Goal: Navigation & Orientation: Find specific page/section

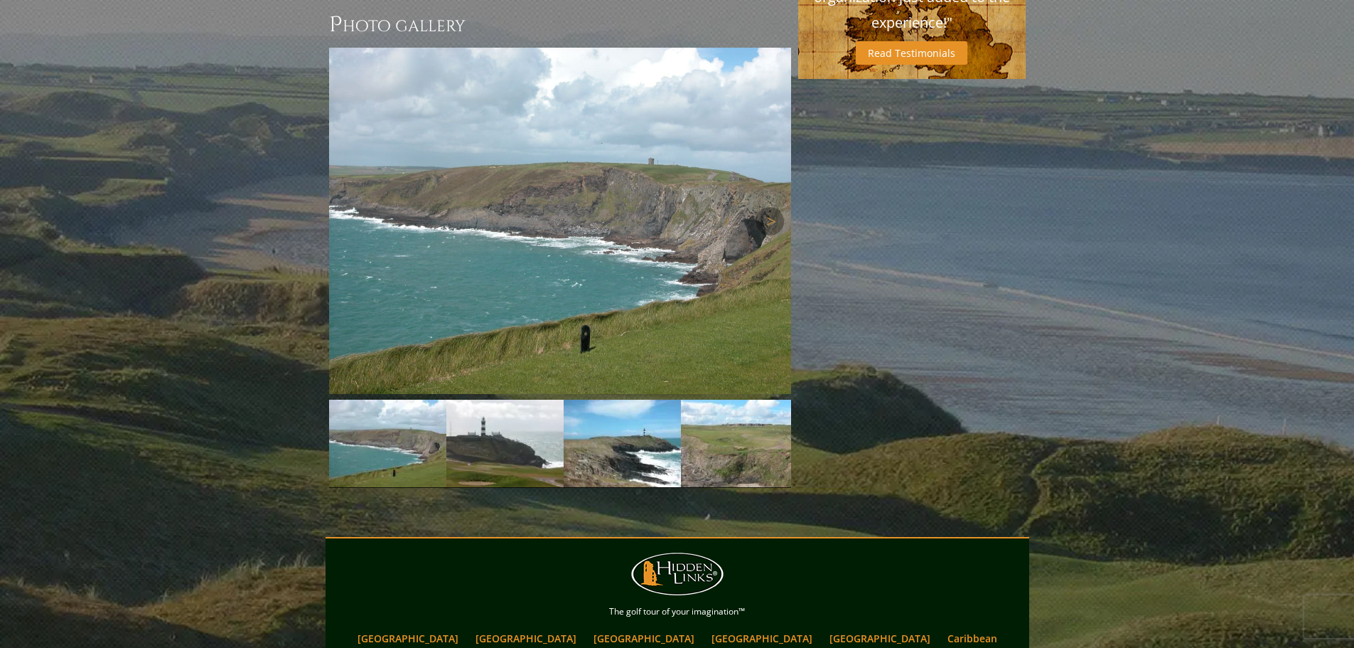
scroll to position [1138, 0]
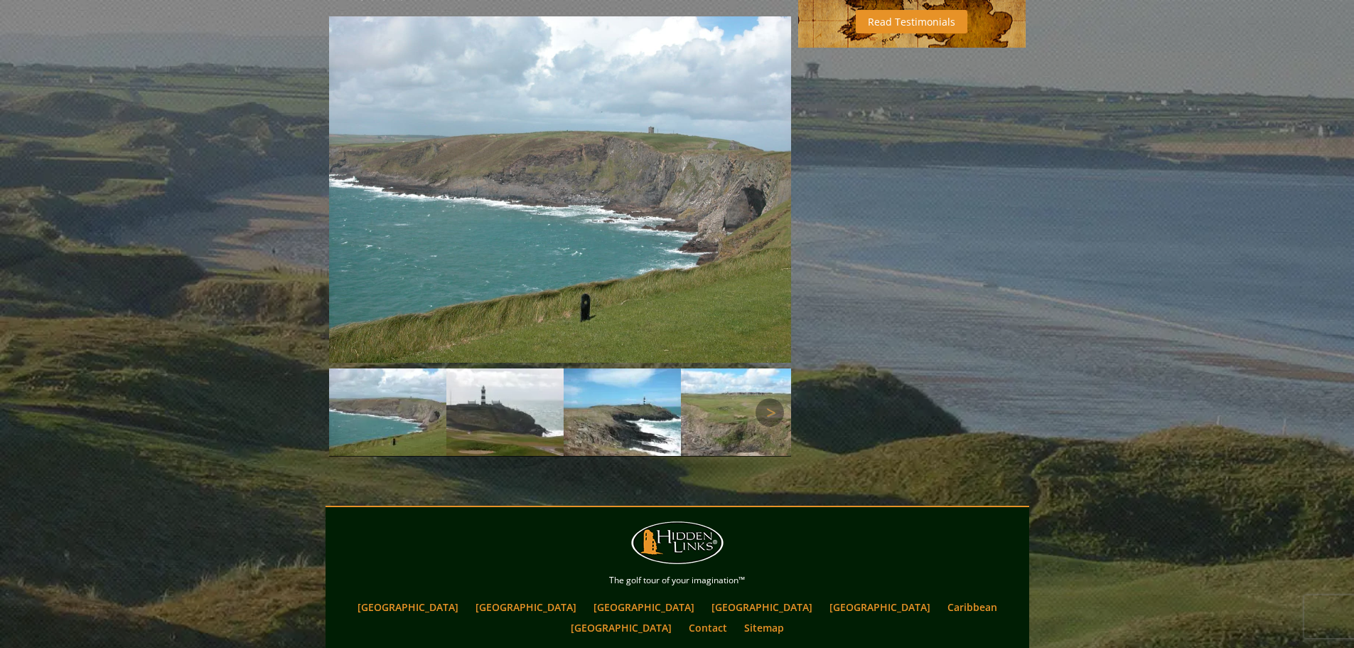
click at [510, 368] on img at bounding box center [504, 411] width 117 height 87
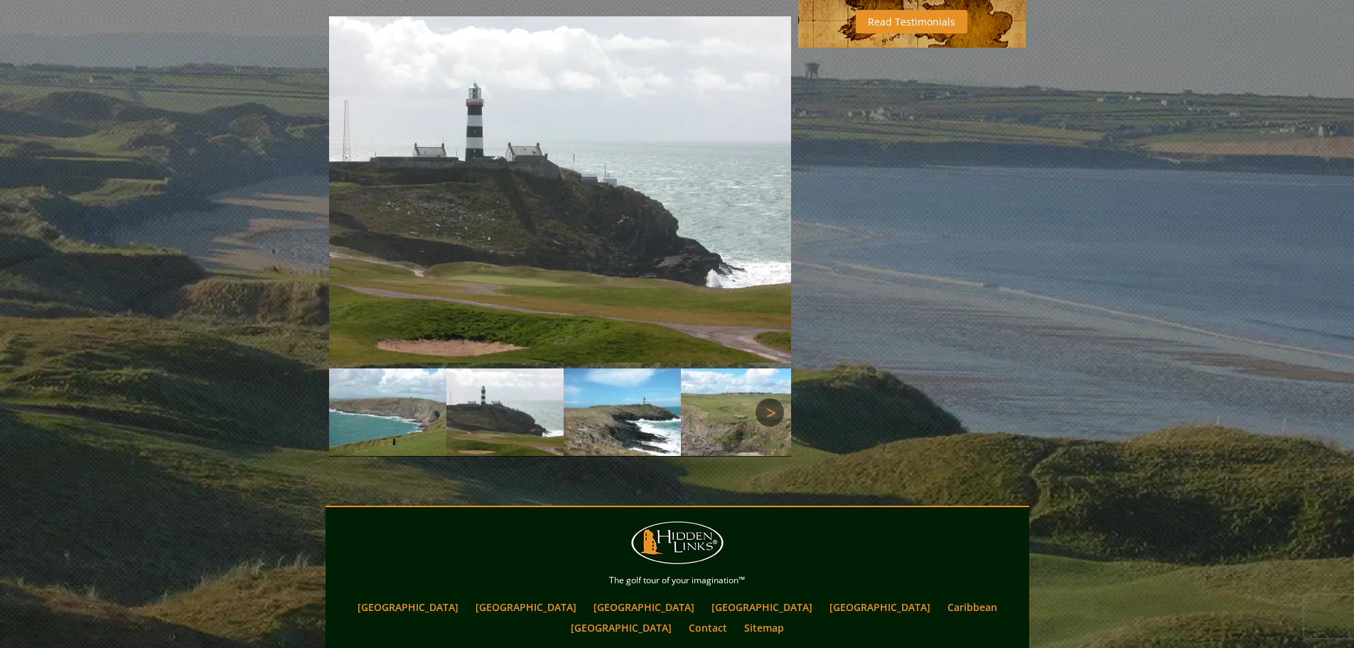
click at [774, 398] on link "Next" at bounding box center [770, 412] width 28 height 28
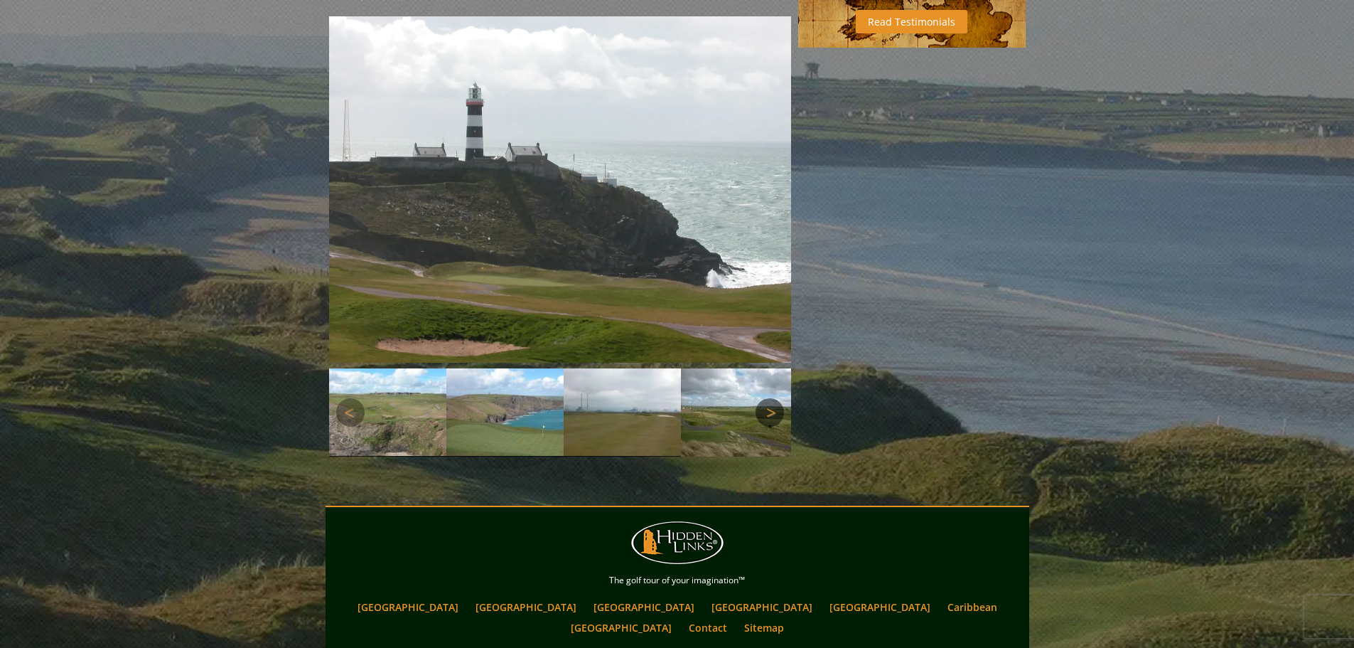
click at [774, 398] on link "Next" at bounding box center [770, 412] width 28 height 28
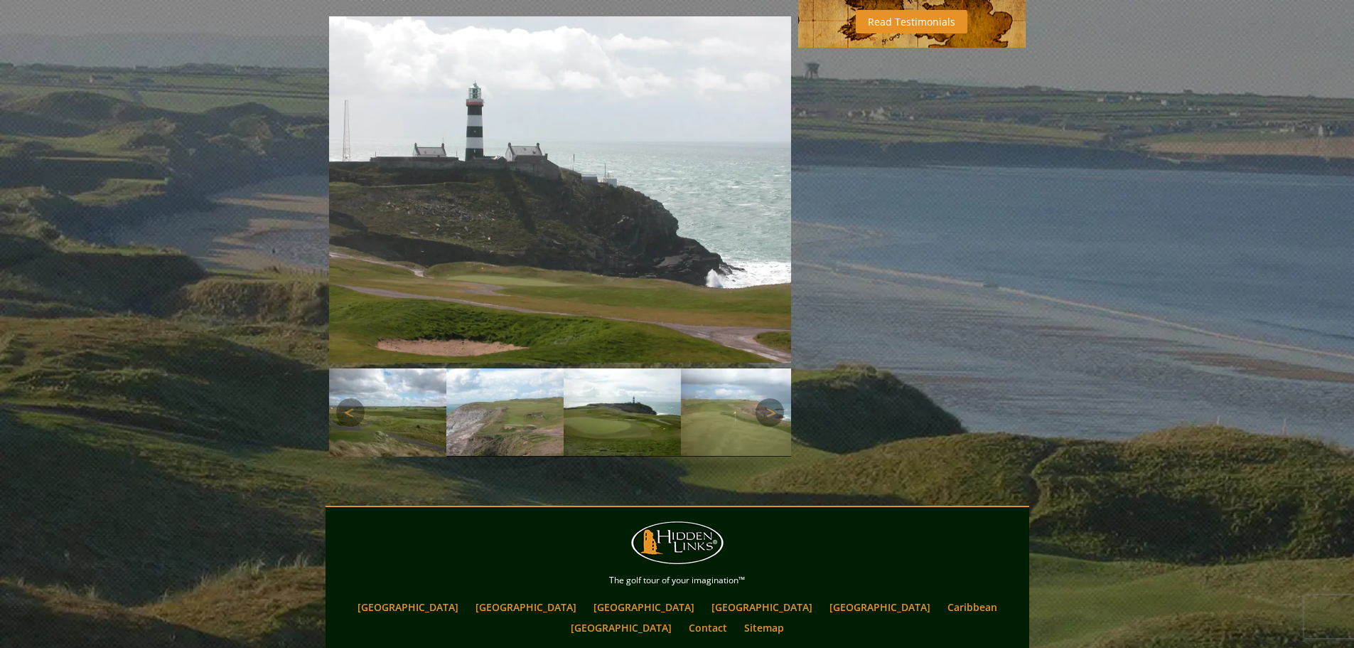
click at [369, 368] on img at bounding box center [387, 412] width 117 height 88
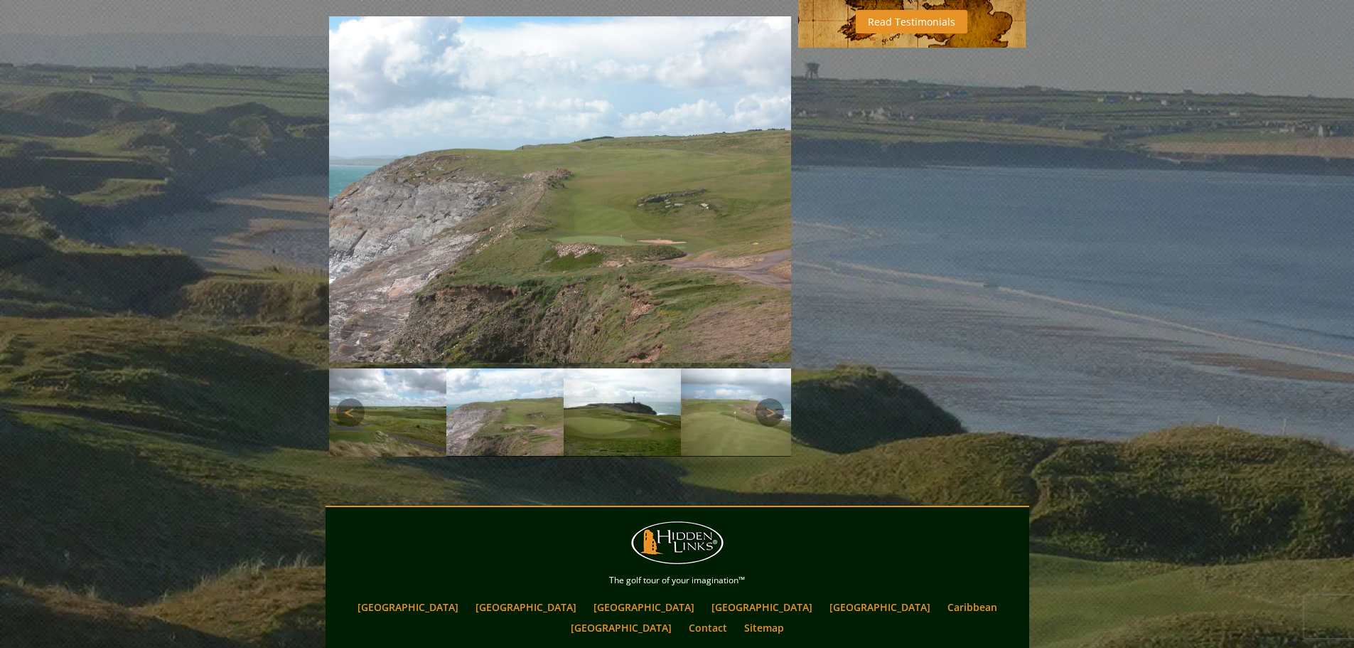
click at [496, 368] on img at bounding box center [504, 411] width 117 height 87
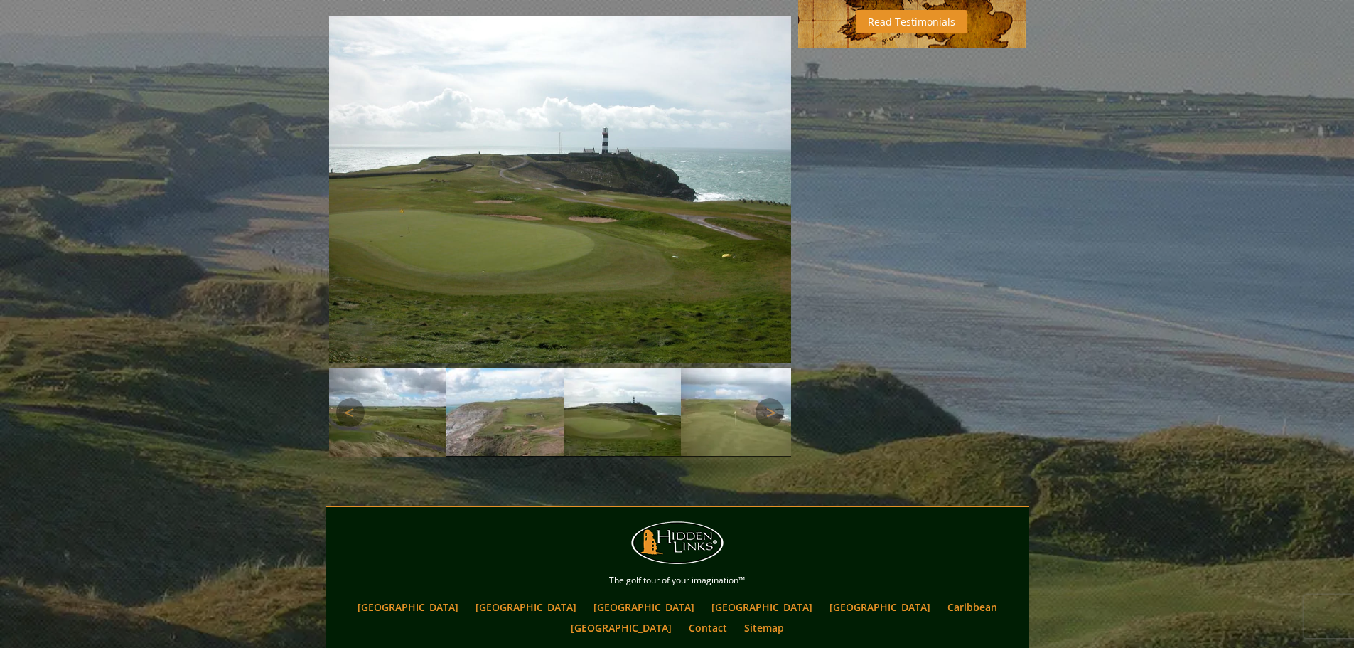
click at [653, 370] on img at bounding box center [622, 411] width 117 height 87
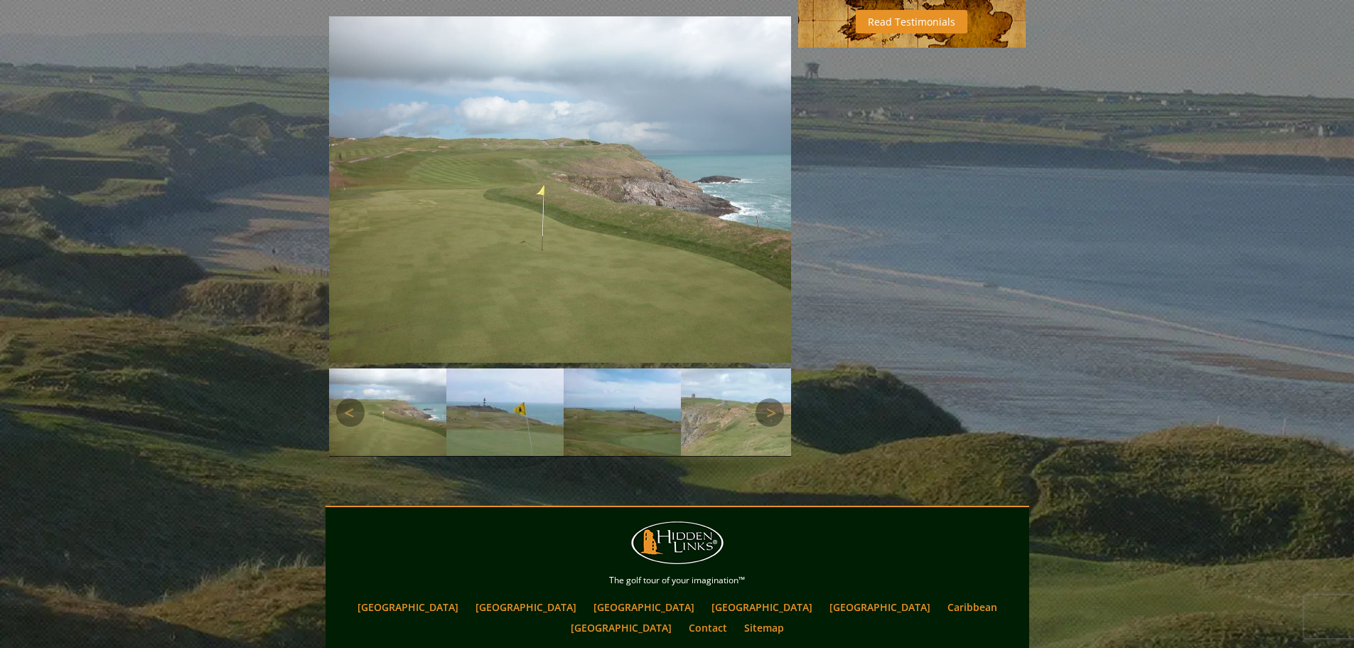
click at [719, 368] on img at bounding box center [739, 411] width 117 height 87
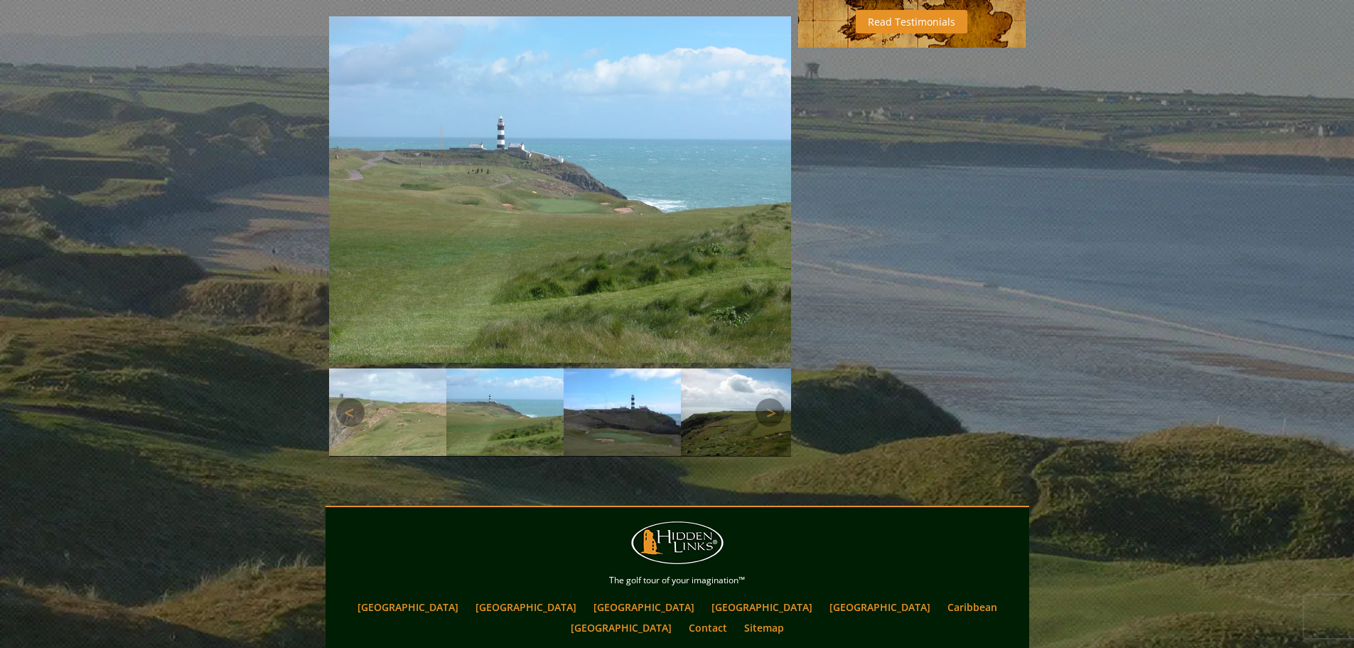
click at [720, 368] on img at bounding box center [739, 411] width 117 height 87
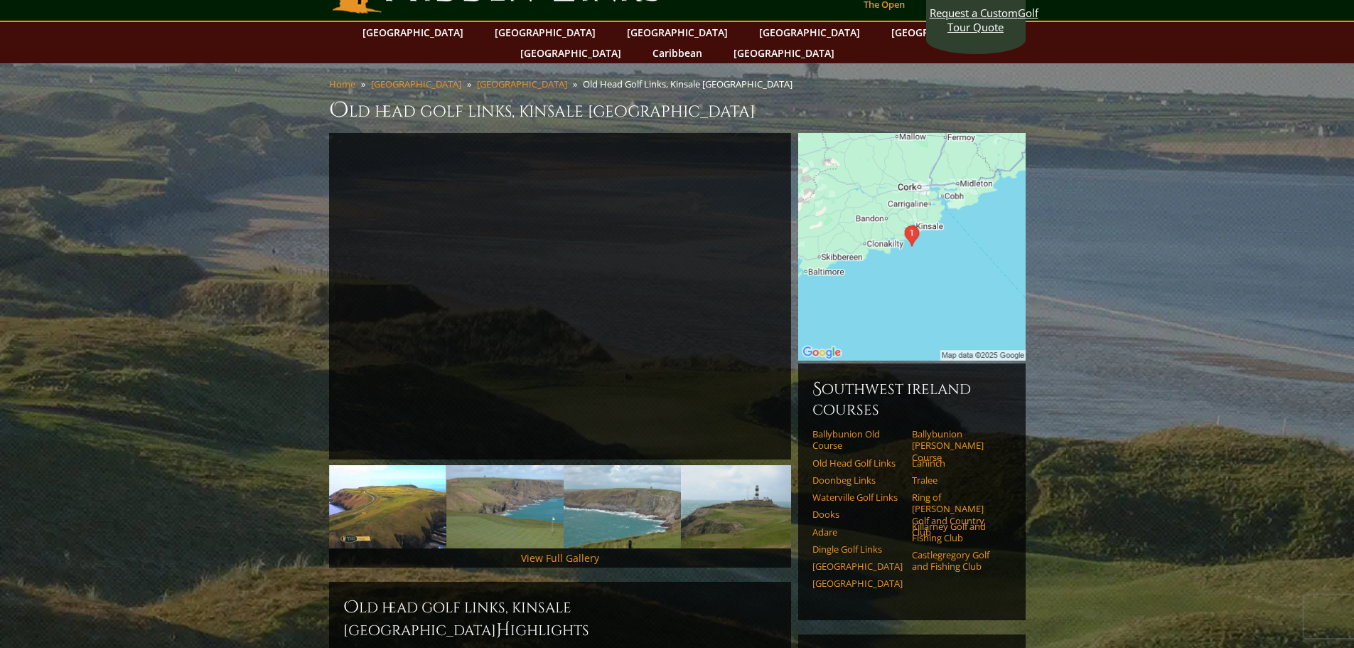
scroll to position [0, 0]
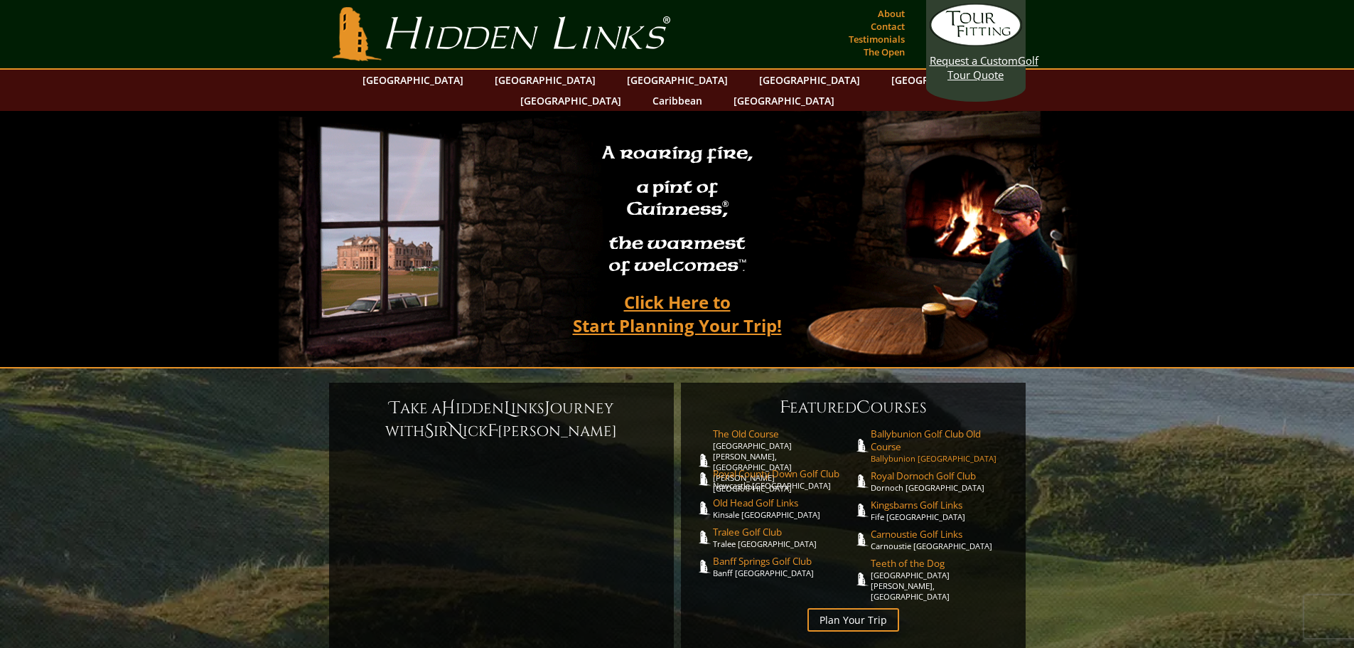
click at [919, 427] on span "Ballybunion Golf Club Old Course" at bounding box center [941, 440] width 141 height 26
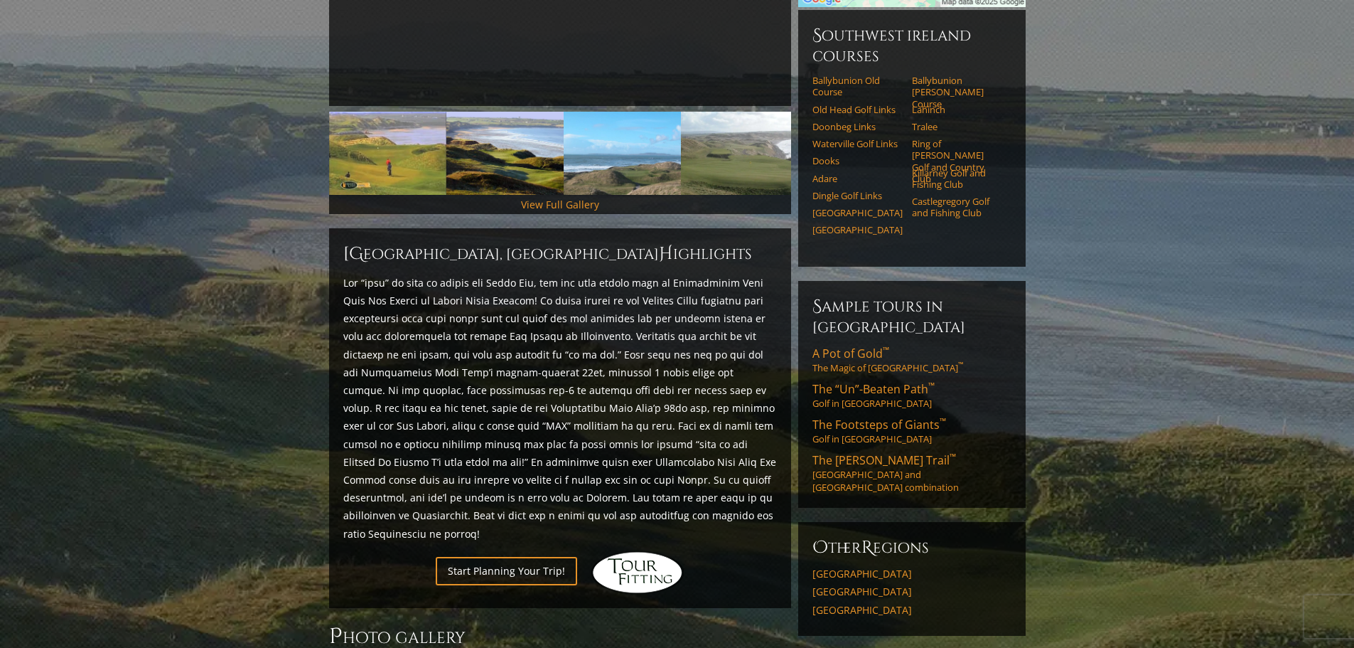
scroll to position [427, 0]
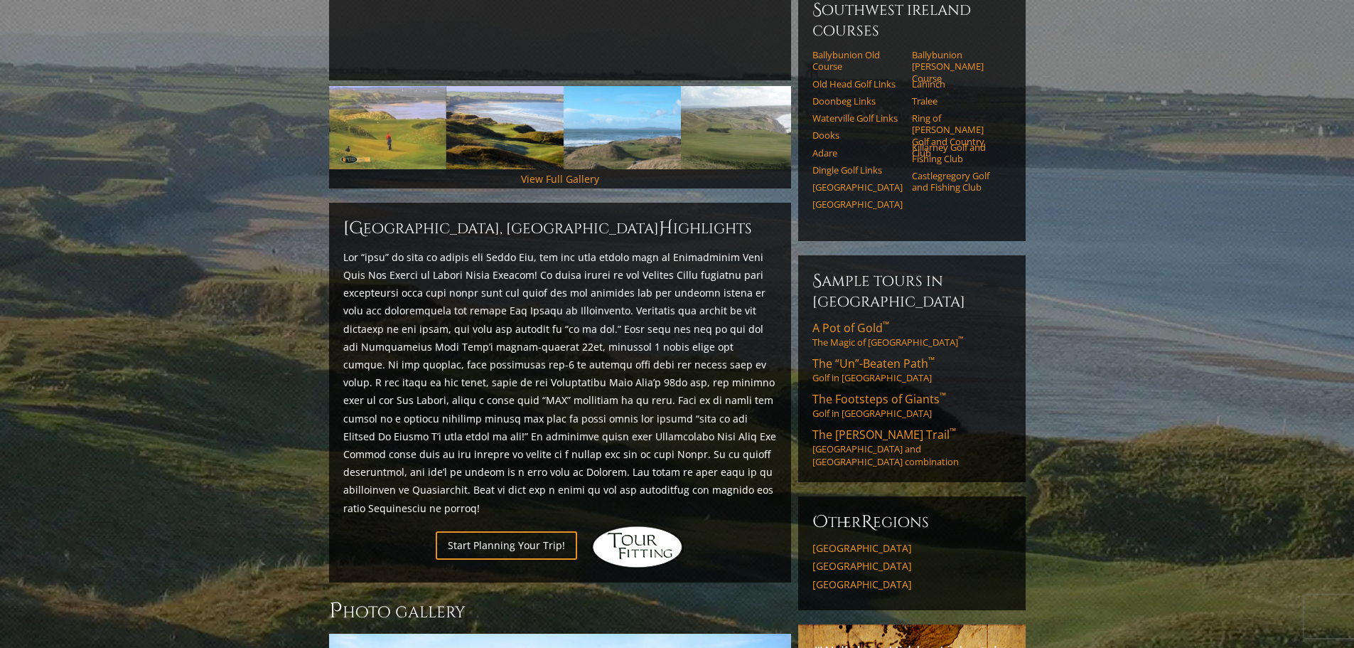
drag, startPoint x: 1079, startPoint y: 394, endPoint x: 1059, endPoint y: 399, distance: 21.2
